Goal: Information Seeking & Learning: Learn about a topic

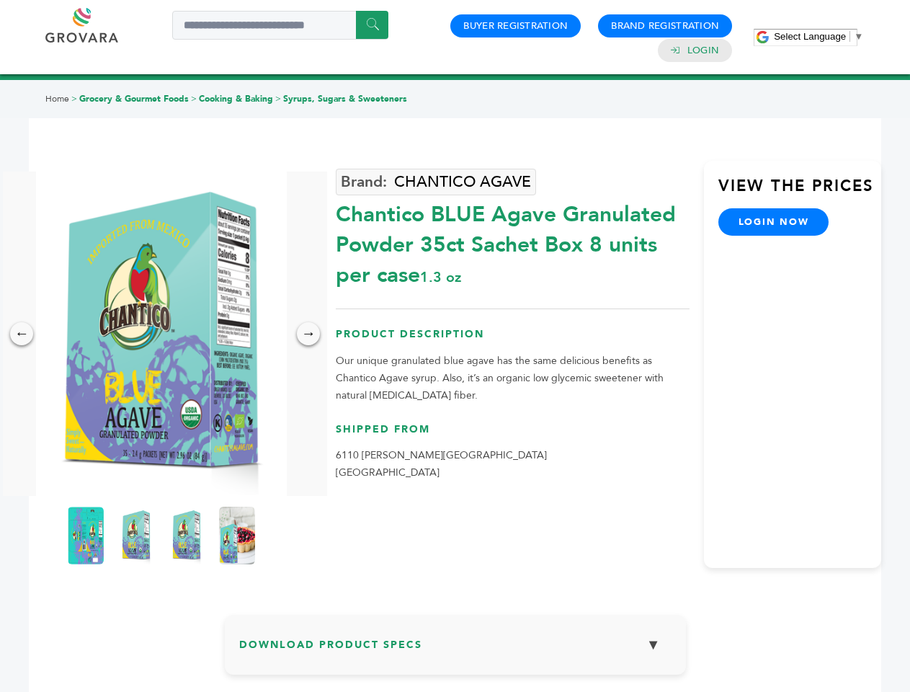
click at [819, 36] on span "Select Language" at bounding box center [810, 36] width 72 height 11
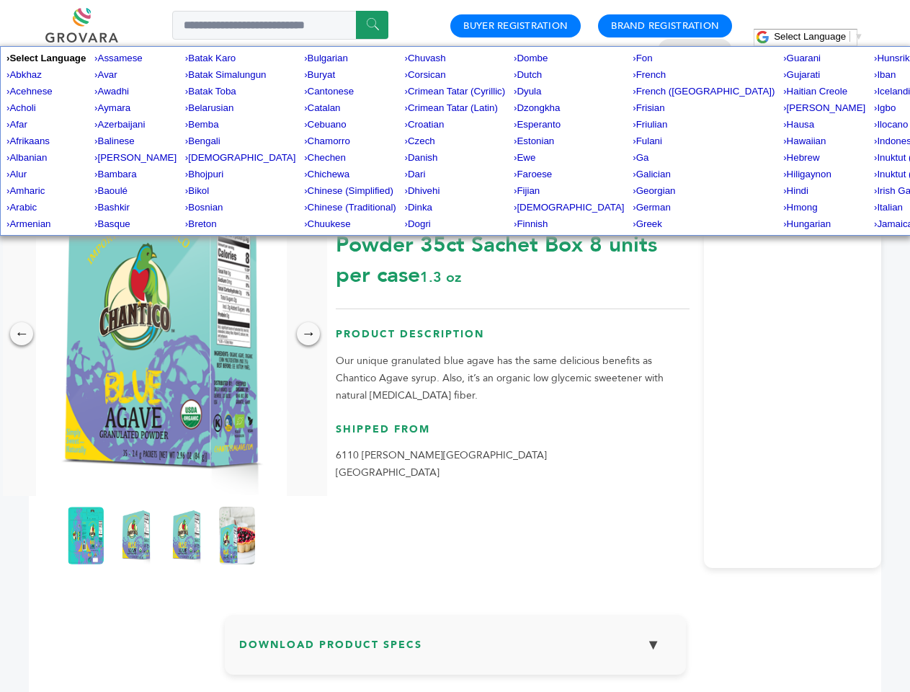
click at [161, 334] on img at bounding box center [161, 334] width 251 height 324
click at [0, 0] on div "×" at bounding box center [0, 0] width 0 height 0
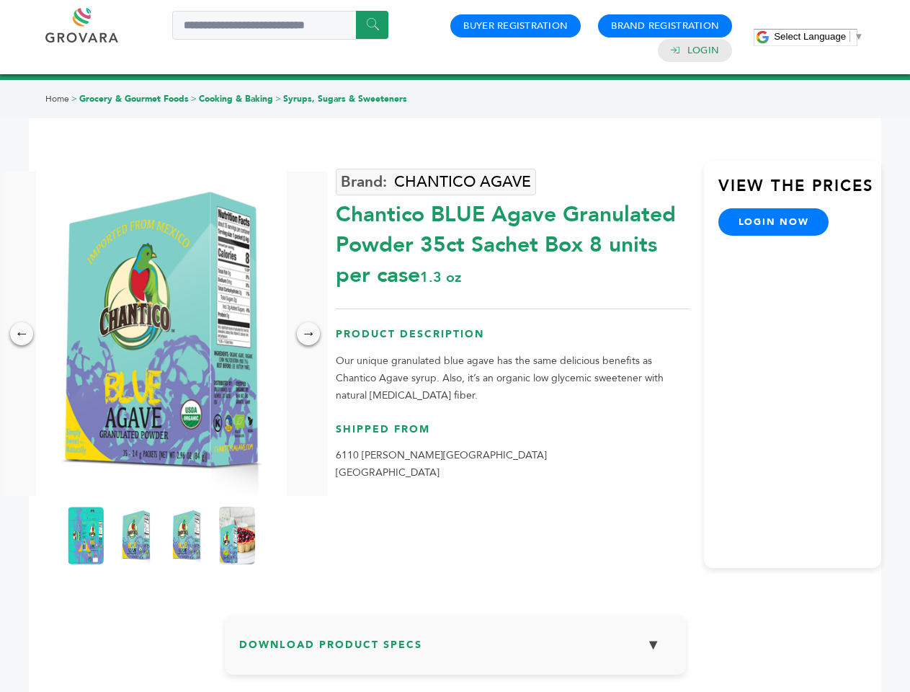
click at [308, 334] on div "→" at bounding box center [308, 333] width 23 height 23
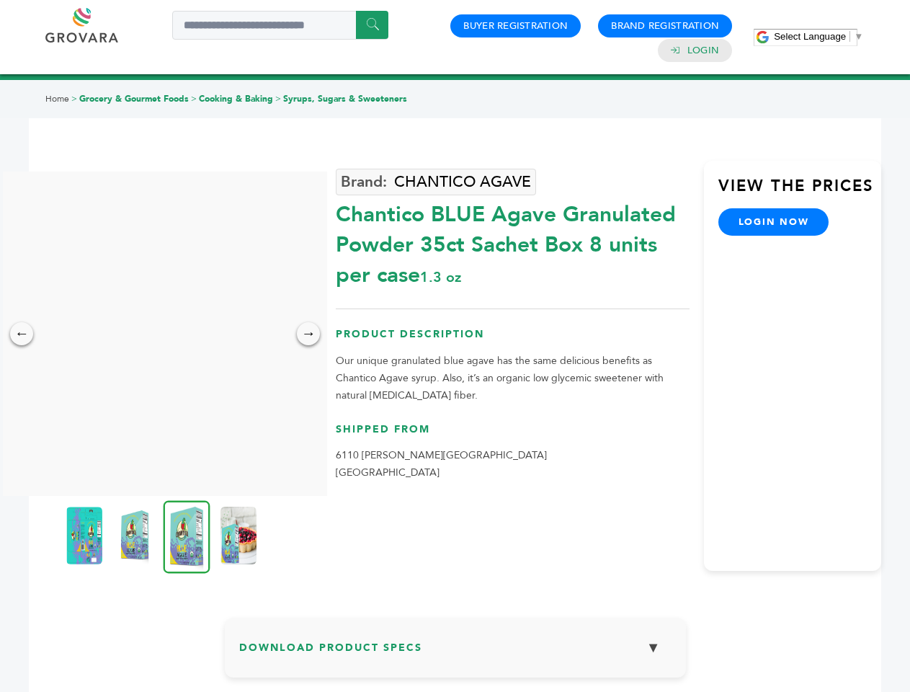
click at [86, 536] on img at bounding box center [84, 536] width 36 height 58
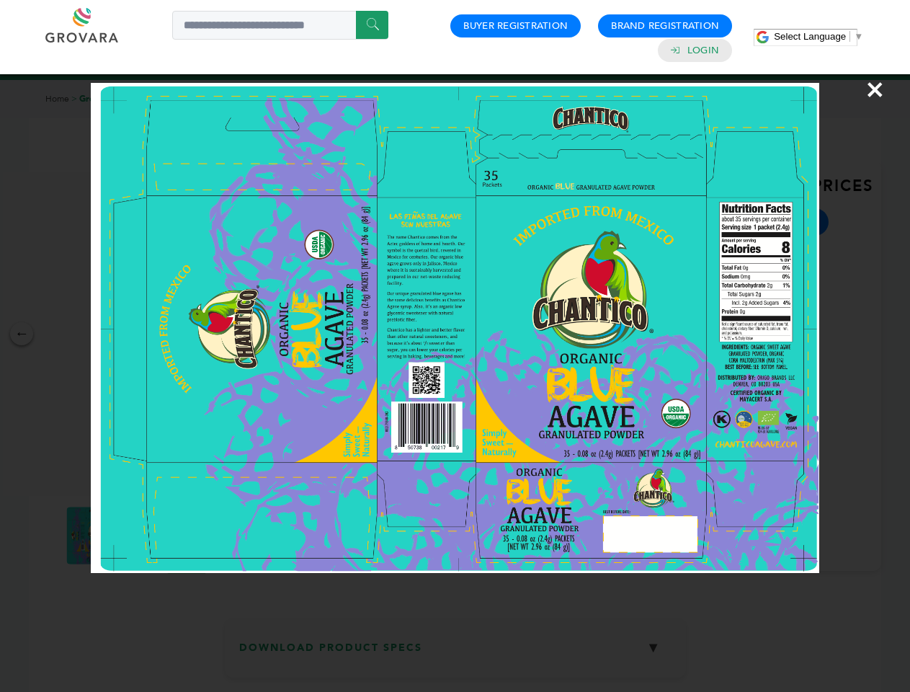
click at [136, 536] on div "×" at bounding box center [455, 346] width 910 height 692
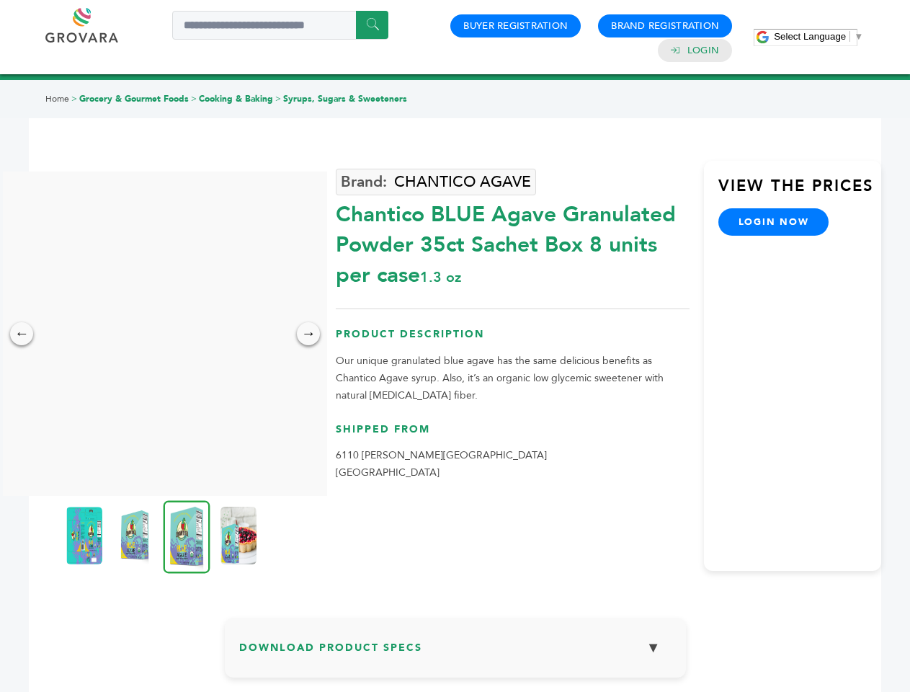
click at [187, 536] on img at bounding box center [187, 536] width 47 height 73
click at [0, 0] on div "×" at bounding box center [0, 0] width 0 height 0
click at [456, 650] on h3 "Download Product Specs ▼" at bounding box center [455, 653] width 432 height 42
